Goal: Transaction & Acquisition: Book appointment/travel/reservation

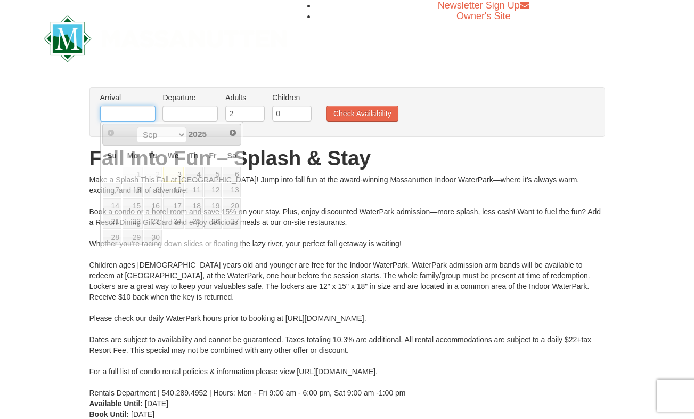
click at [134, 110] on input "text" at bounding box center [127, 113] width 55 height 16
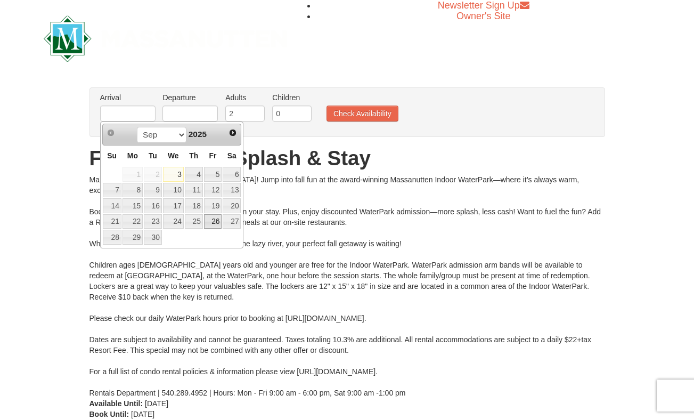
click at [215, 223] on link "26" at bounding box center [213, 221] width 18 height 15
type input "[DATE]"
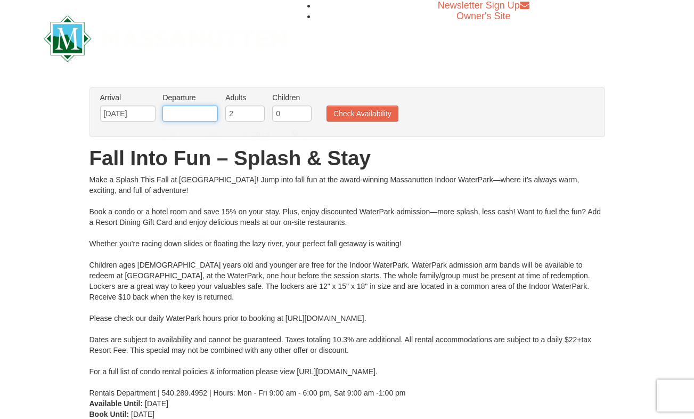
click at [193, 111] on input "text" at bounding box center [189, 113] width 55 height 16
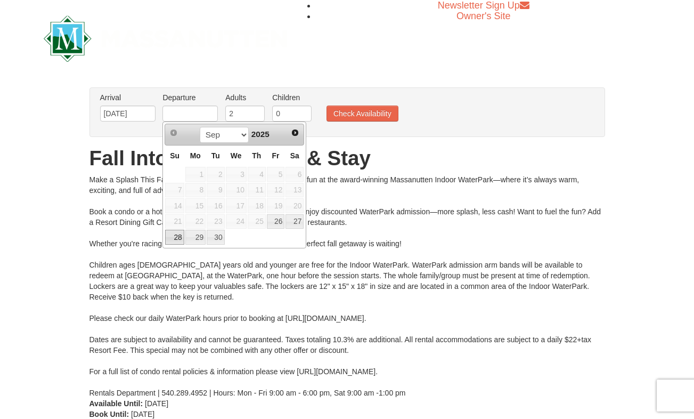
click at [173, 239] on link "28" at bounding box center [174, 237] width 19 height 15
type input "09/28/2025"
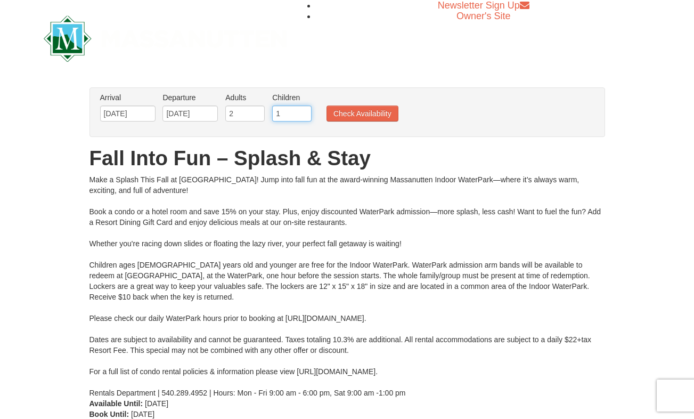
click at [306, 111] on input "1" at bounding box center [291, 113] width 39 height 16
type input "2"
click at [306, 111] on input "2" at bounding box center [291, 113] width 39 height 16
click at [364, 112] on button "Check Availability" at bounding box center [363, 113] width 72 height 16
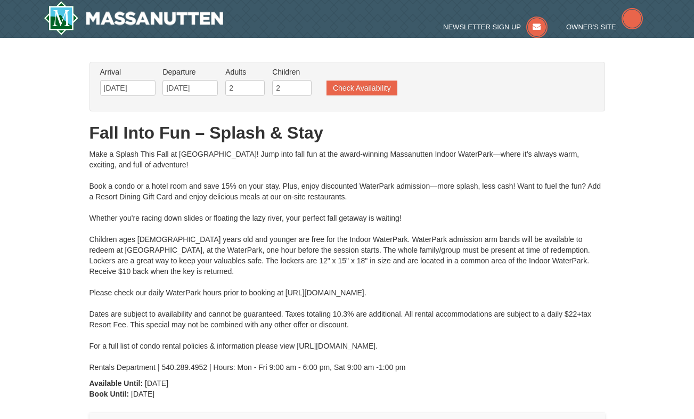
type input "[DATE]"
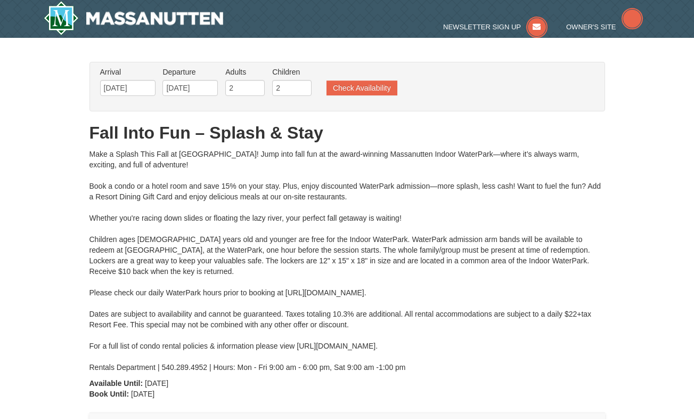
type input "[DATE]"
type input "09/28/2025"
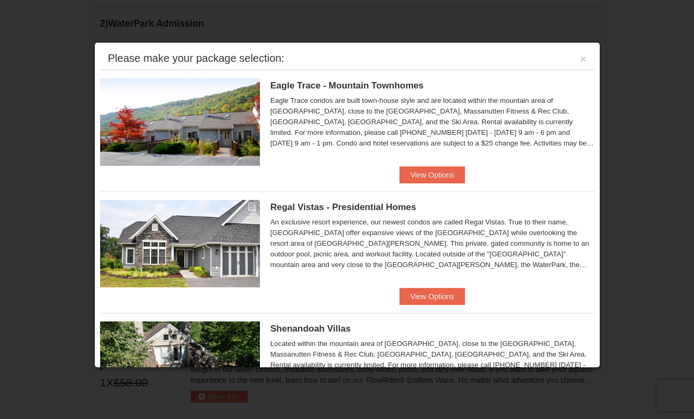
scroll to position [416, 0]
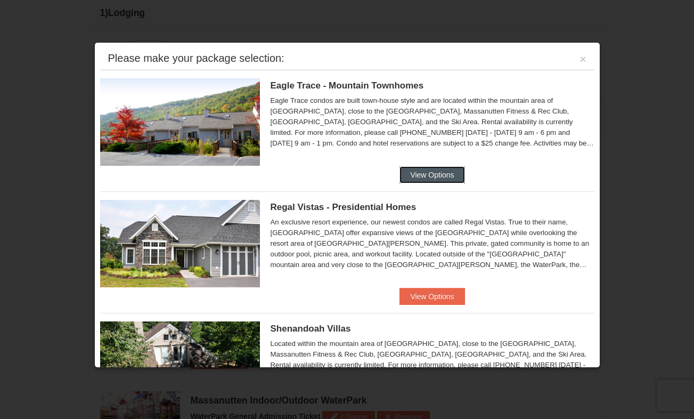
click at [427, 177] on button "View Options" at bounding box center [432, 174] width 65 height 17
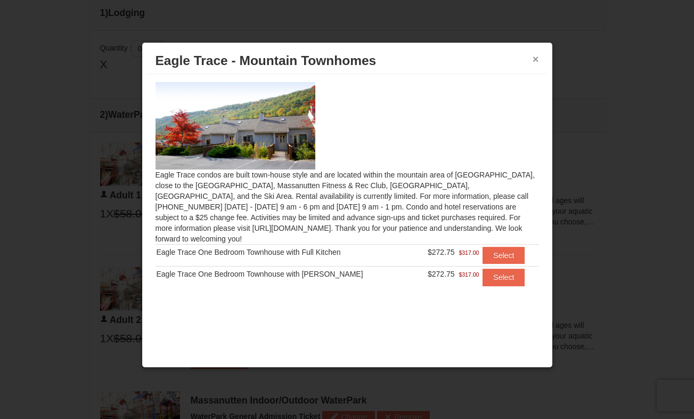
click at [536, 58] on button "×" at bounding box center [536, 59] width 6 height 11
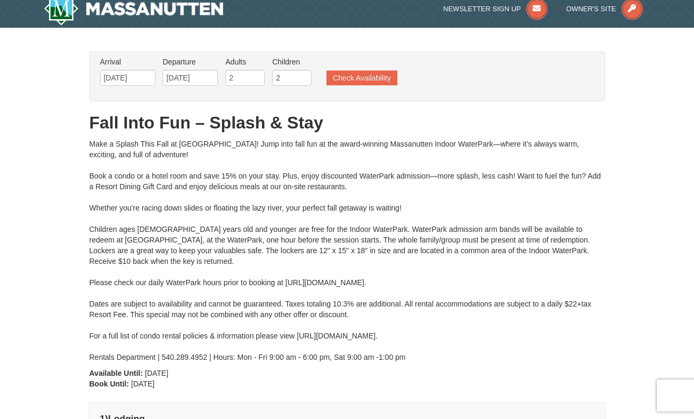
scroll to position [0, 0]
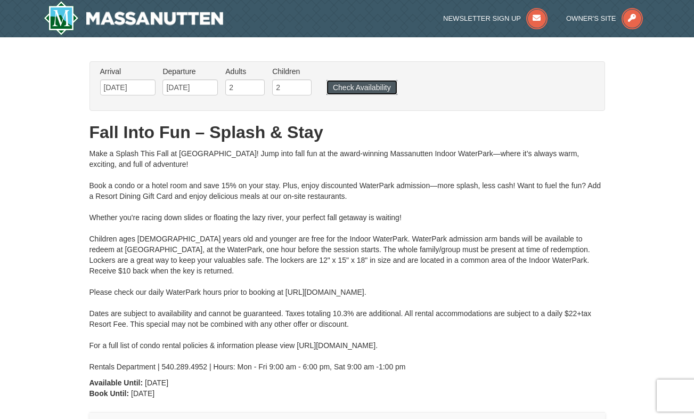
click at [369, 85] on button "Check Availability" at bounding box center [362, 87] width 71 height 15
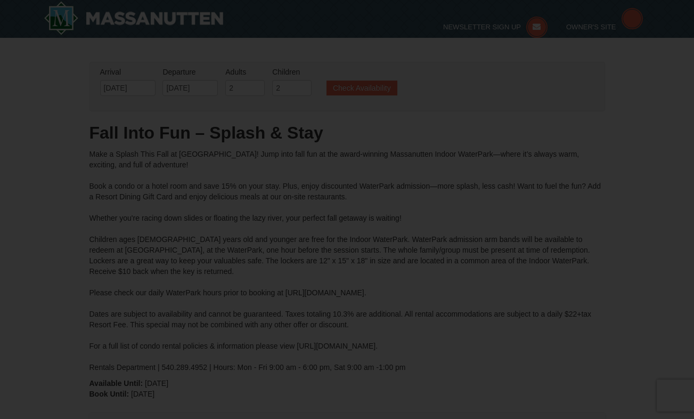
type input "[DATE]"
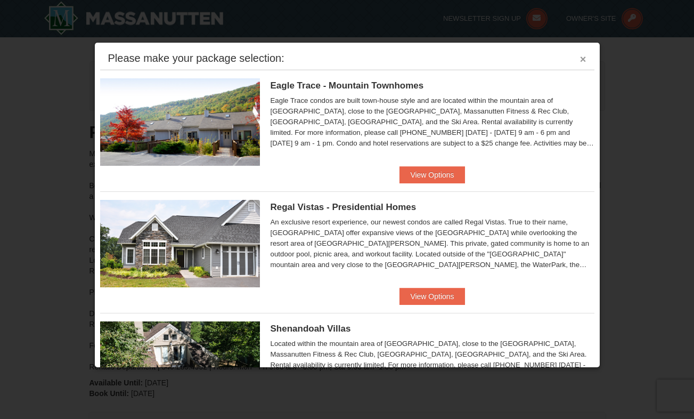
click at [580, 61] on button "×" at bounding box center [583, 59] width 6 height 11
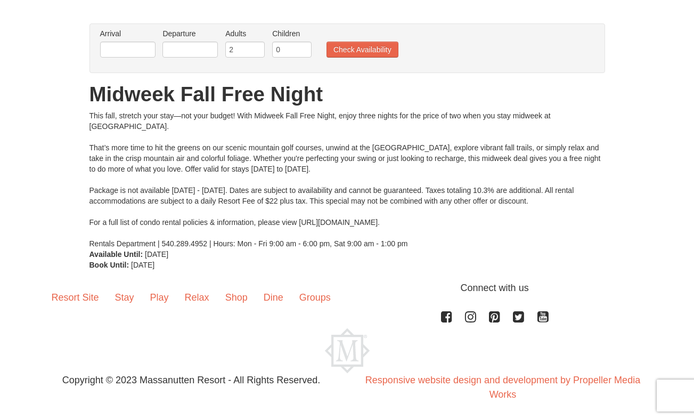
scroll to position [67, 0]
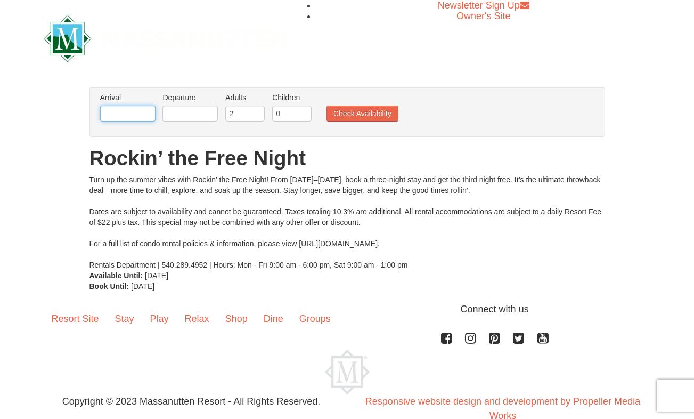
click at [129, 108] on input "text" at bounding box center [127, 113] width 55 height 16
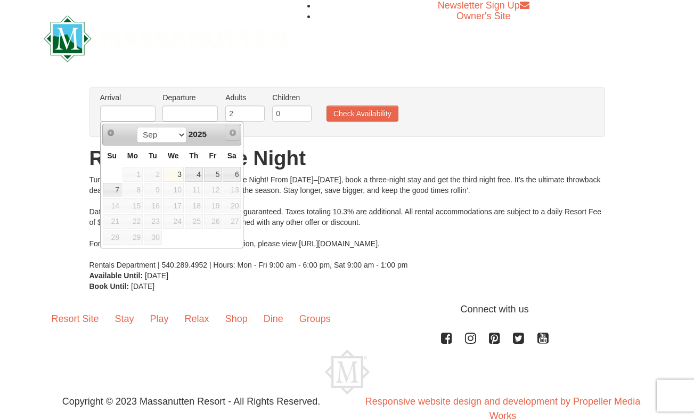
click at [232, 132] on span "Next" at bounding box center [233, 132] width 9 height 9
click at [365, 137] on div "From: To: Adults: 2 Children: 0 Change Arrival Please format dates MM/DD/YYYY P…" at bounding box center [347, 189] width 516 height 204
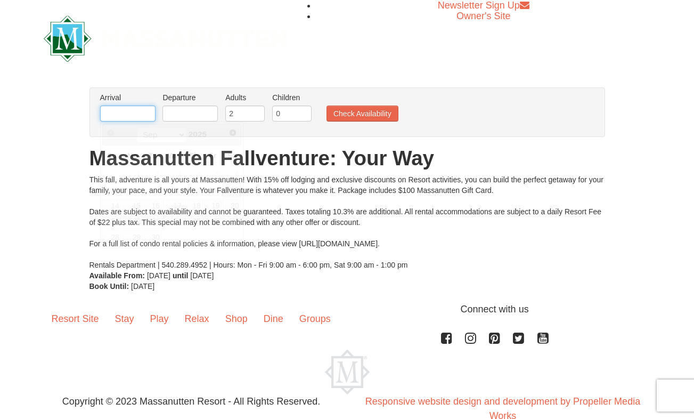
click at [137, 112] on input "text" at bounding box center [127, 113] width 55 height 16
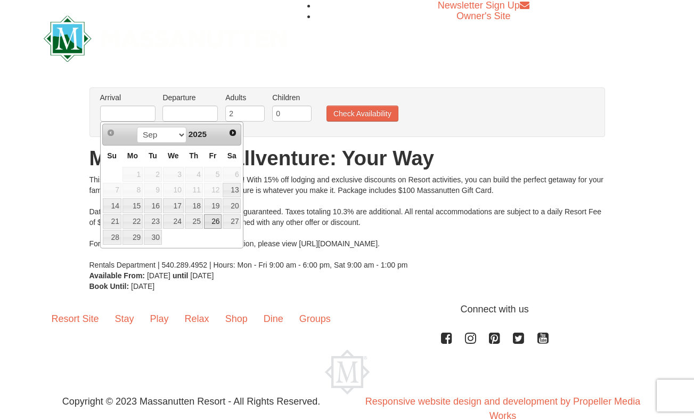
click at [208, 222] on link "26" at bounding box center [213, 221] width 18 height 15
type input "[DATE]"
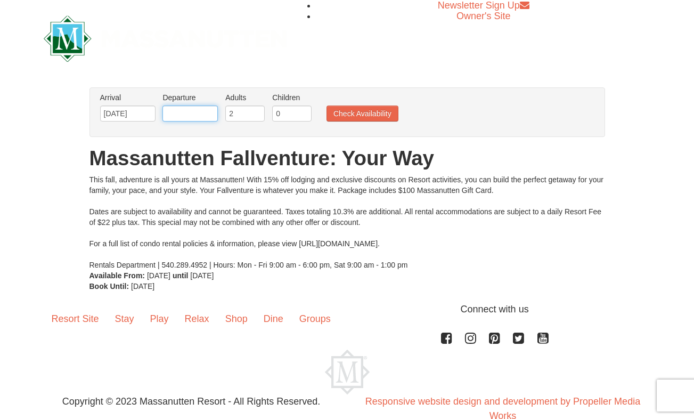
click at [195, 114] on input "text" at bounding box center [189, 113] width 55 height 16
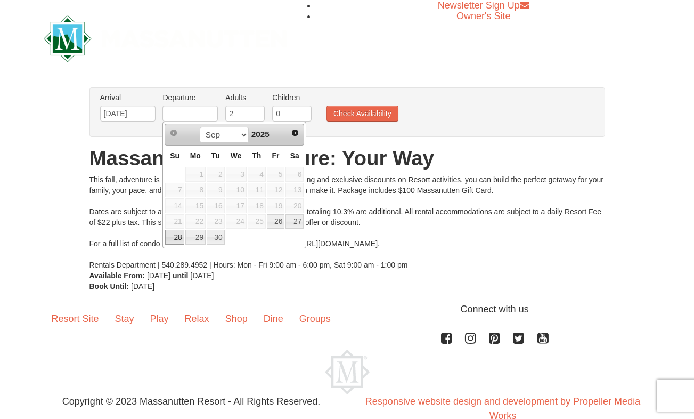
click at [172, 238] on link "28" at bounding box center [174, 237] width 19 height 15
type input "[DATE]"
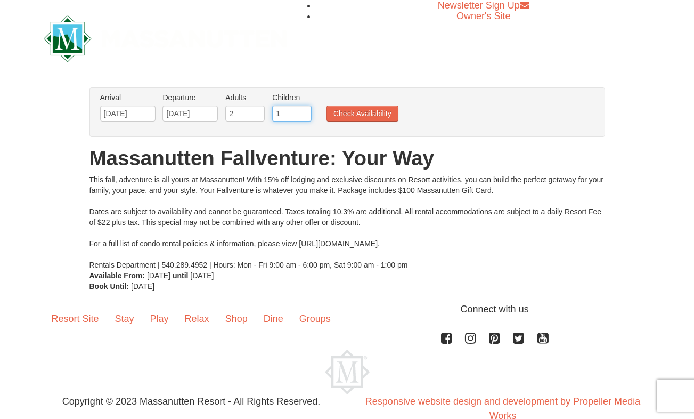
click at [304, 112] on input "1" at bounding box center [291, 113] width 39 height 16
type input "2"
click at [304, 112] on input "2" at bounding box center [291, 113] width 39 height 16
click at [351, 111] on button "Check Availability" at bounding box center [363, 113] width 72 height 16
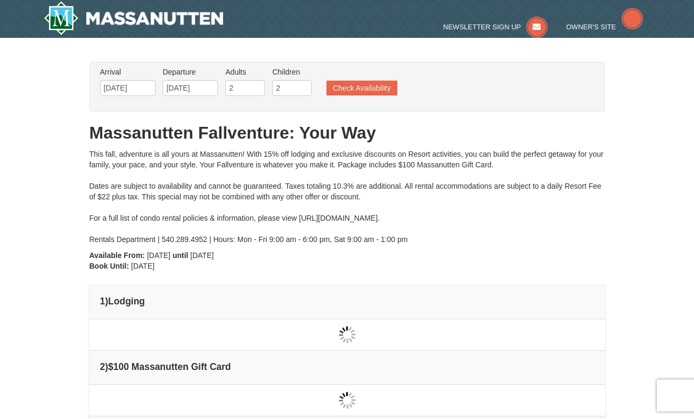
type input "[DATE]"
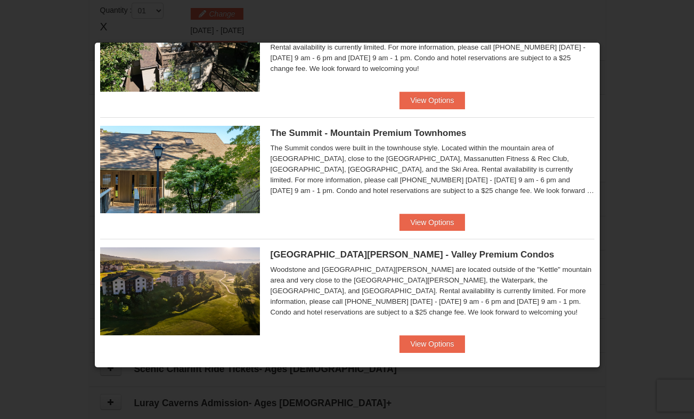
scroll to position [327, 0]
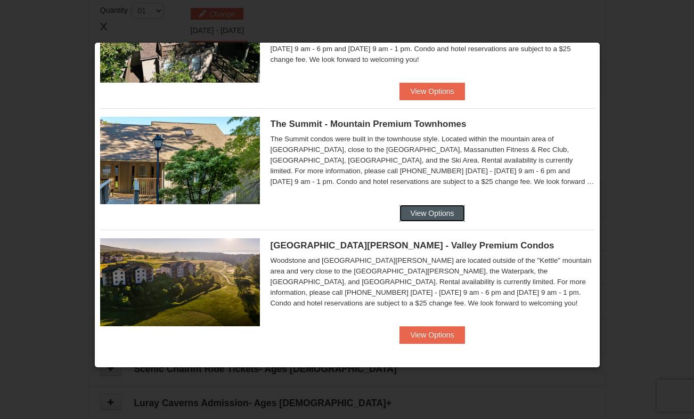
click at [425, 215] on button "View Options" at bounding box center [432, 213] width 65 height 17
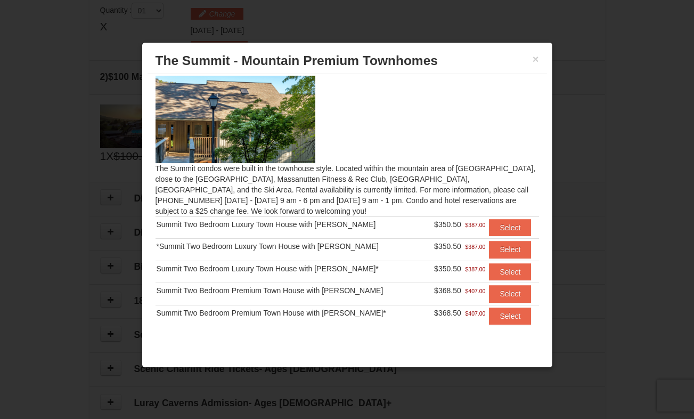
scroll to position [0, 0]
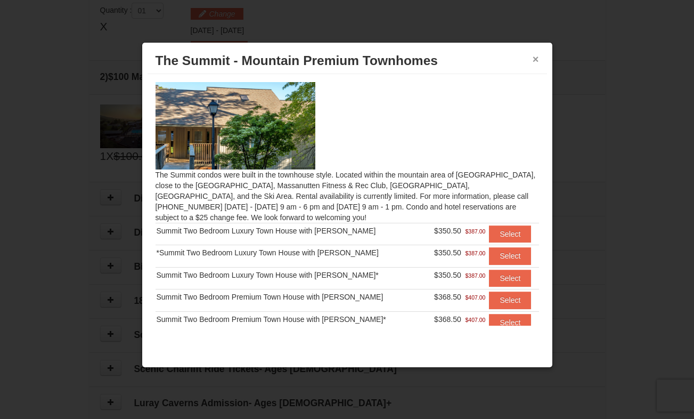
click at [536, 59] on button "×" at bounding box center [536, 59] width 6 height 11
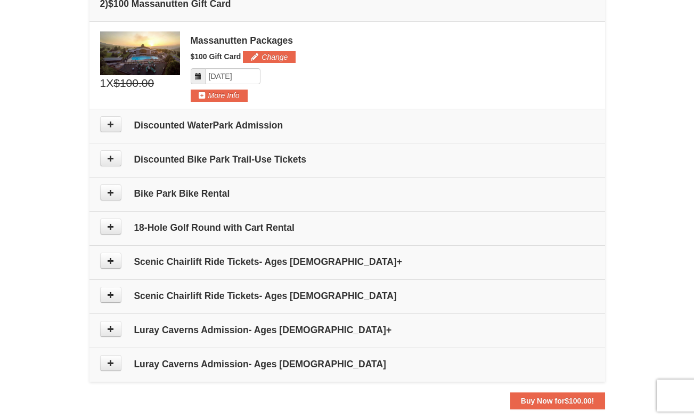
scroll to position [428, 0]
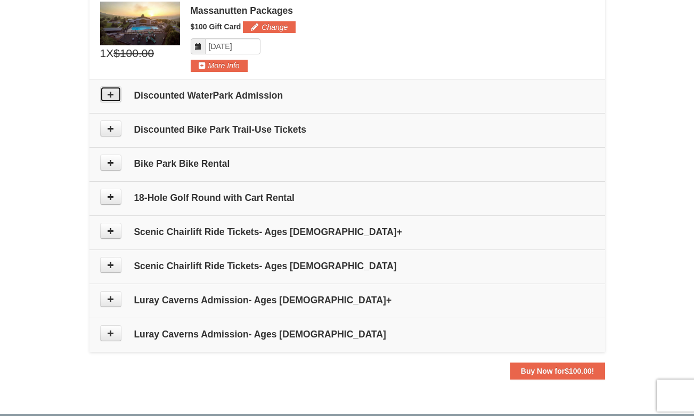
click at [107, 96] on icon at bounding box center [110, 94] width 7 height 7
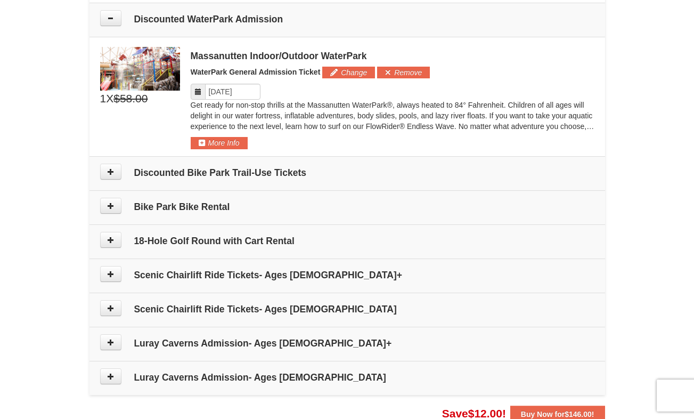
scroll to position [507, 0]
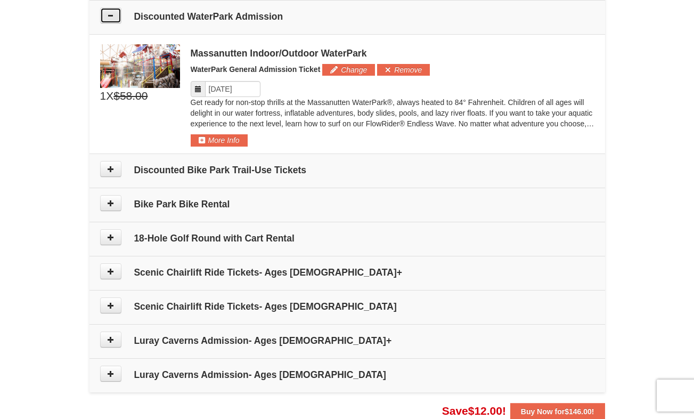
click at [107, 19] on button at bounding box center [110, 15] width 21 height 16
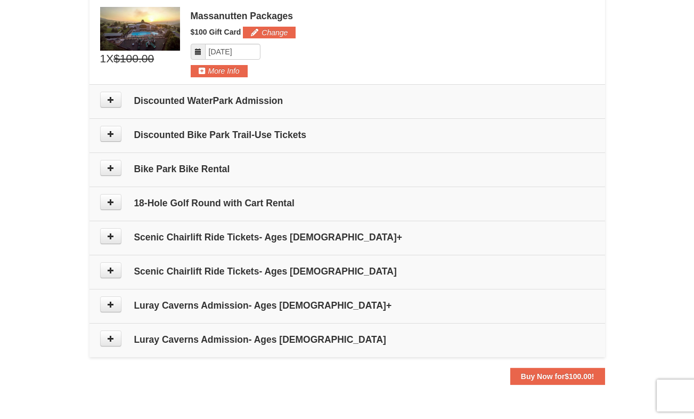
scroll to position [0, 0]
